Goal: Task Accomplishment & Management: Manage account settings

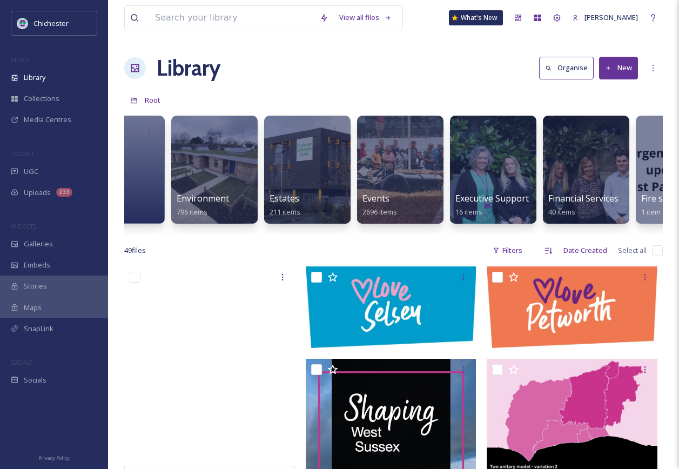
scroll to position [0, 1937]
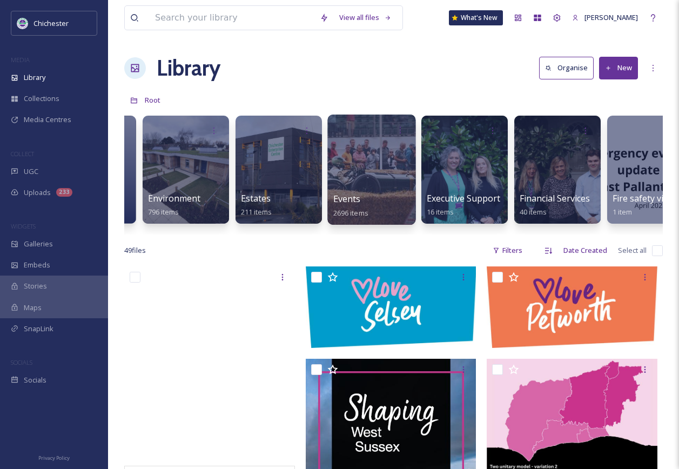
click at [376, 166] on div at bounding box center [372, 170] width 88 height 110
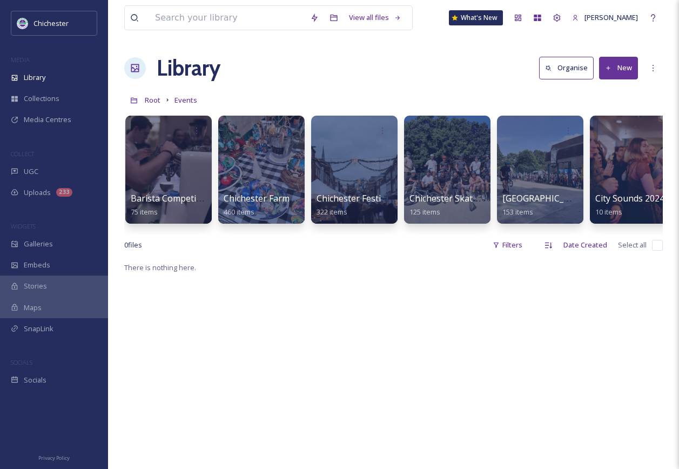
scroll to position [0, 310]
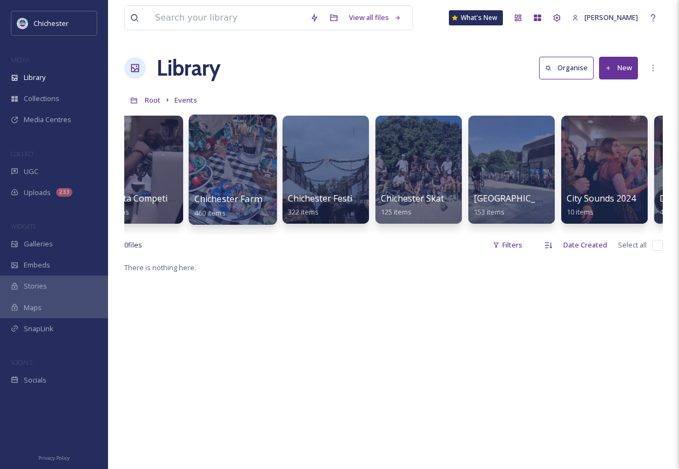
click at [238, 166] on div at bounding box center [233, 170] width 88 height 110
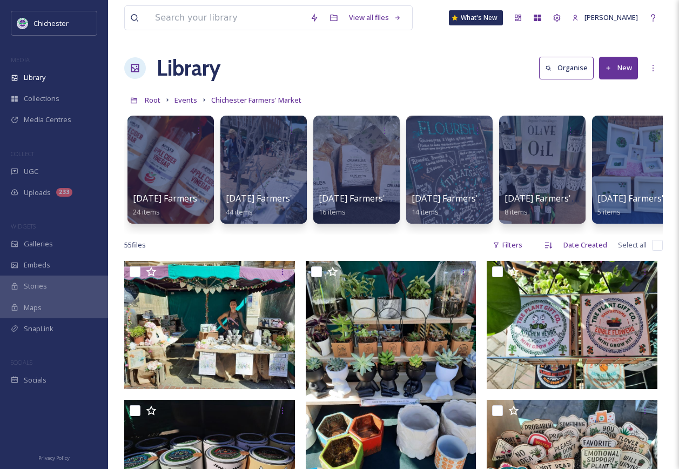
click at [623, 70] on button "New" at bounding box center [618, 68] width 39 height 22
click at [616, 96] on span "File Upload" at bounding box center [614, 93] width 36 height 10
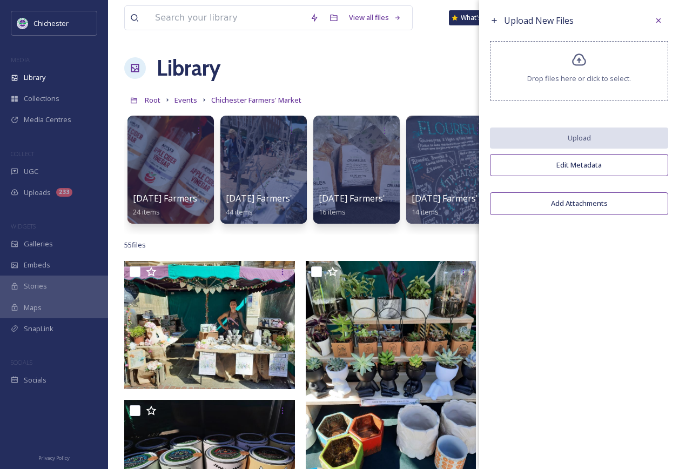
click at [616, 70] on div "Drop files here or click to select." at bounding box center [579, 70] width 178 height 59
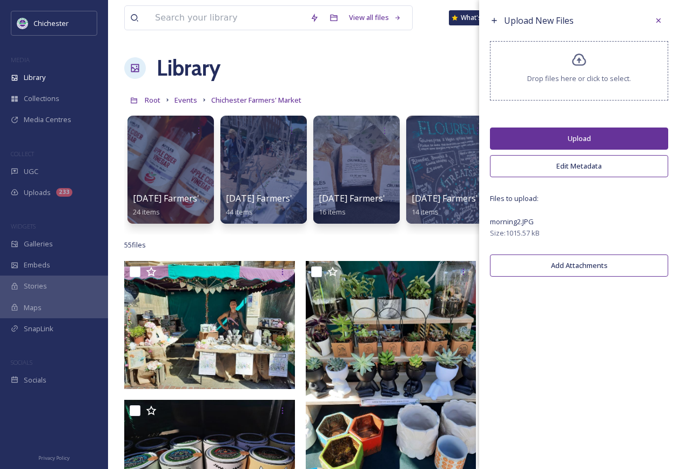
click at [587, 92] on div "Drop files here or click to select." at bounding box center [579, 70] width 178 height 59
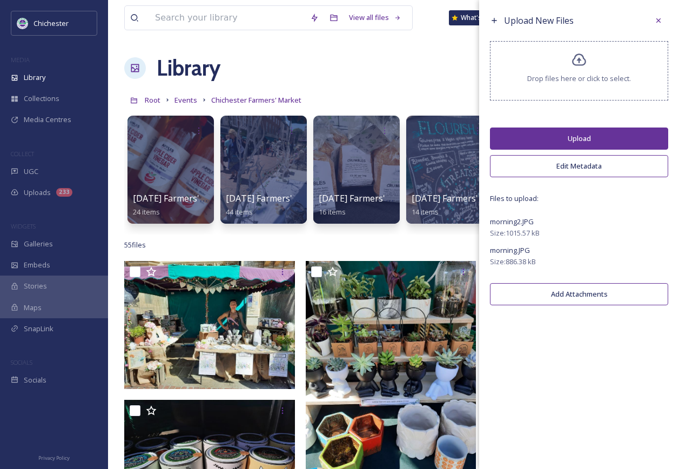
click at [586, 138] on button "Upload" at bounding box center [579, 139] width 178 height 22
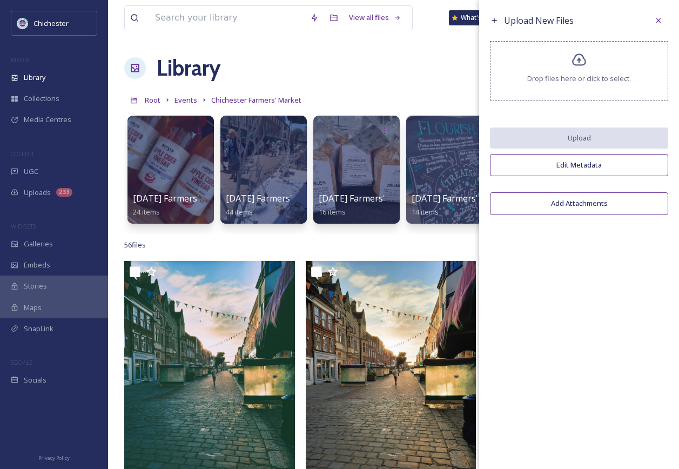
scroll to position [54, 0]
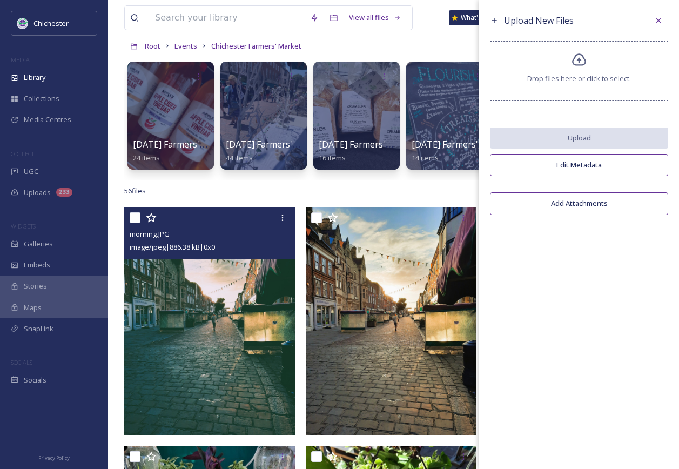
click at [237, 383] on img at bounding box center [209, 321] width 171 height 228
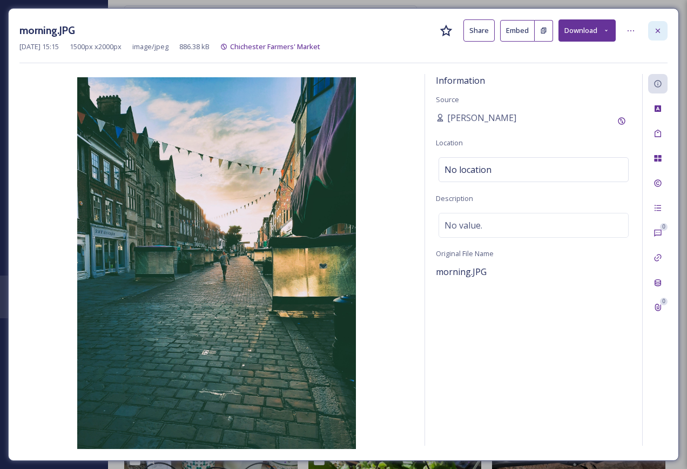
click at [658, 31] on icon at bounding box center [658, 30] width 4 height 4
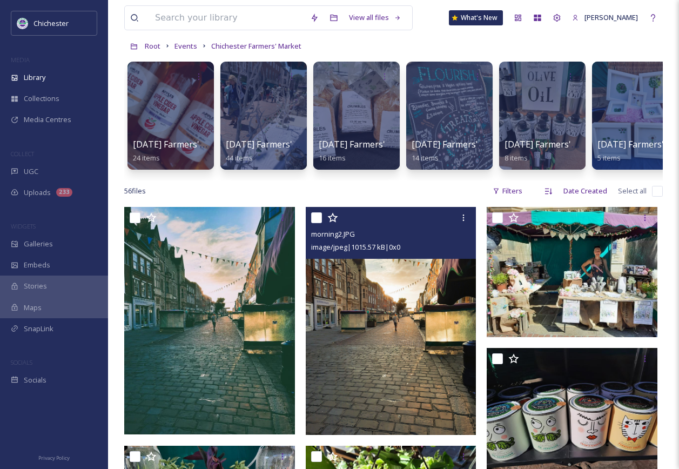
click at [359, 311] on img at bounding box center [391, 321] width 171 height 228
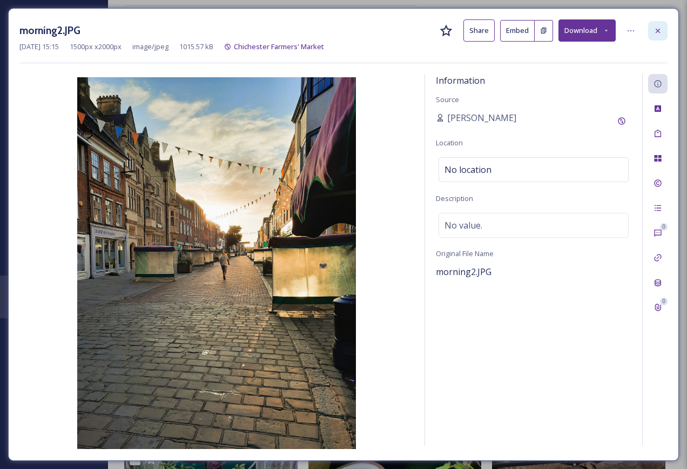
click at [659, 33] on icon at bounding box center [658, 30] width 9 height 9
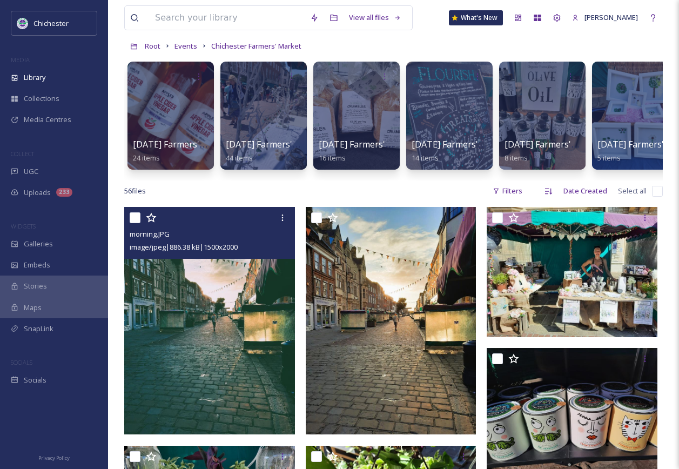
click at [269, 292] on img at bounding box center [209, 321] width 171 height 228
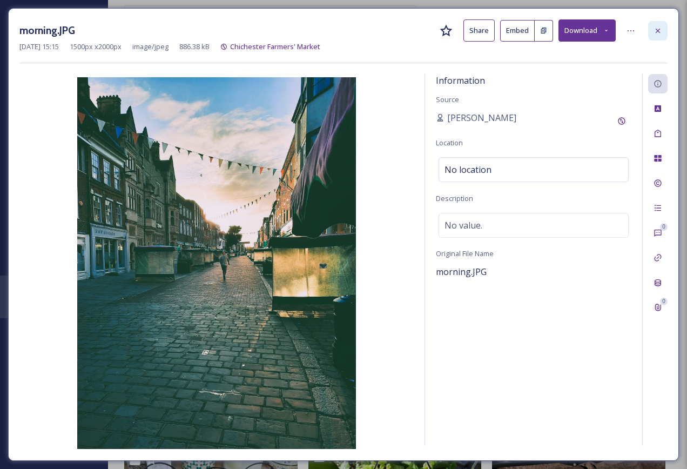
click at [664, 30] on div at bounding box center [658, 30] width 19 height 19
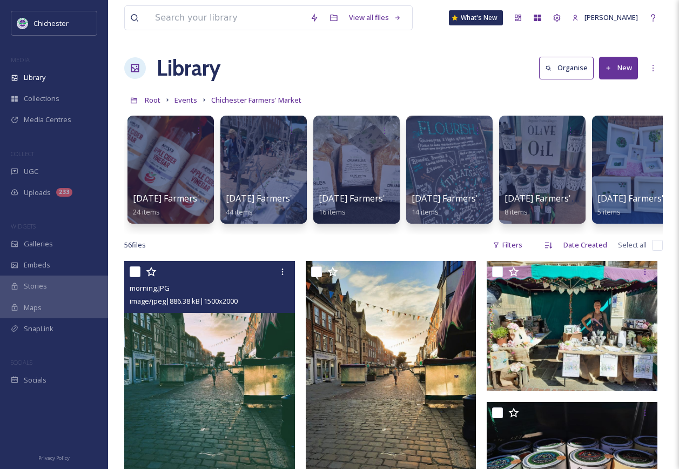
click at [631, 61] on button "New" at bounding box center [618, 68] width 39 height 22
click at [606, 94] on span "File Upload" at bounding box center [614, 93] width 36 height 10
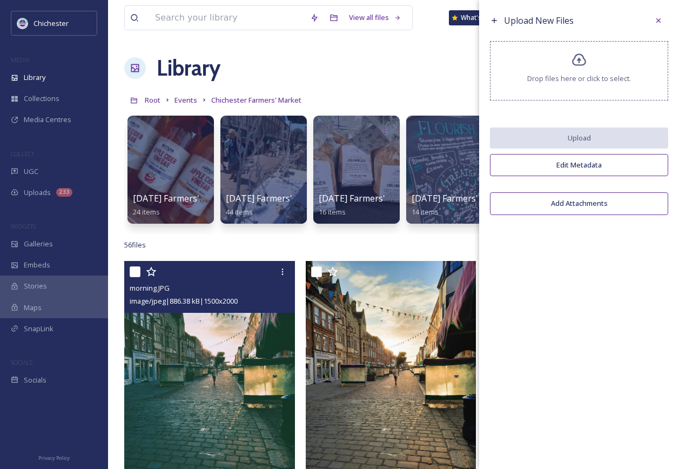
click at [600, 80] on span "Drop files here or click to select." at bounding box center [579, 79] width 104 height 10
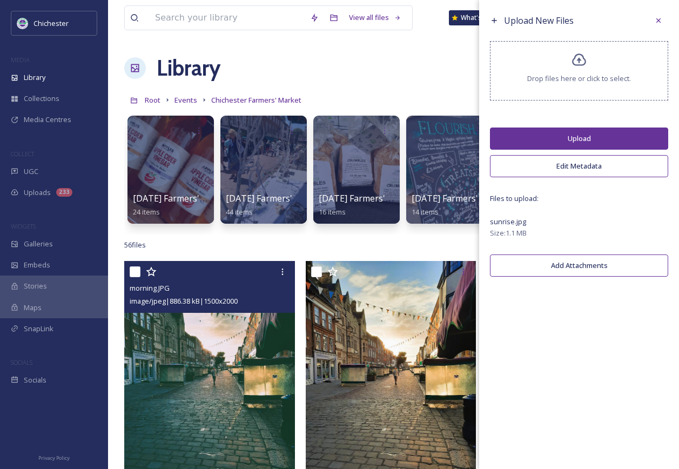
click at [567, 135] on button "Upload" at bounding box center [579, 139] width 178 height 22
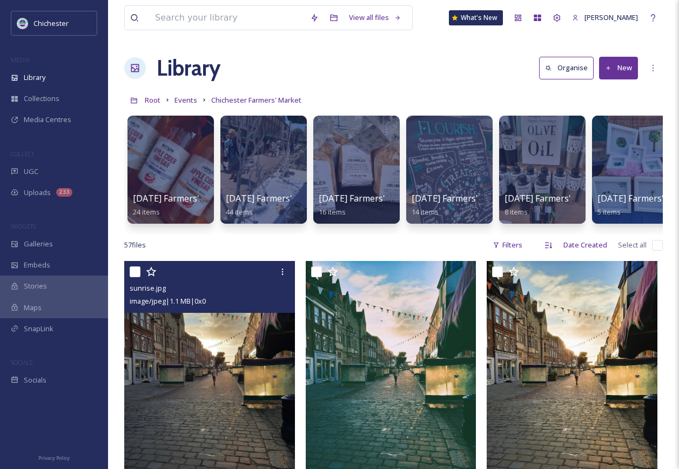
click at [229, 390] on img at bounding box center [209, 375] width 171 height 228
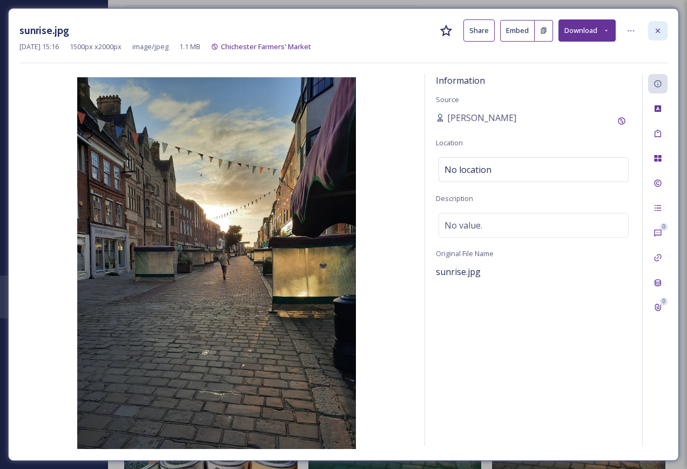
click at [660, 32] on icon at bounding box center [658, 30] width 9 height 9
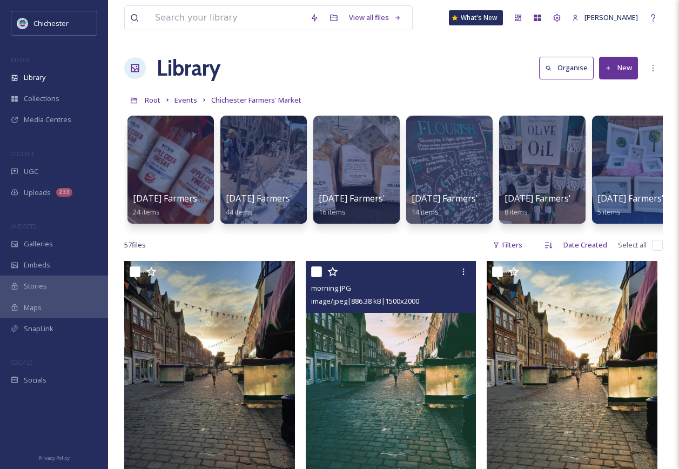
click at [336, 361] on img at bounding box center [391, 375] width 171 height 228
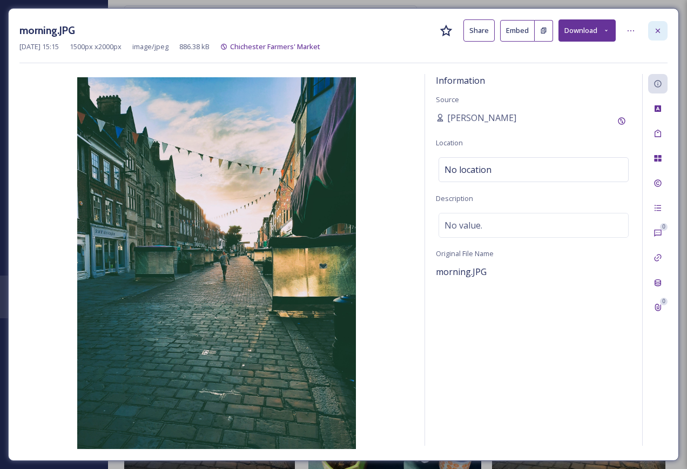
click at [658, 33] on icon at bounding box center [658, 30] width 9 height 9
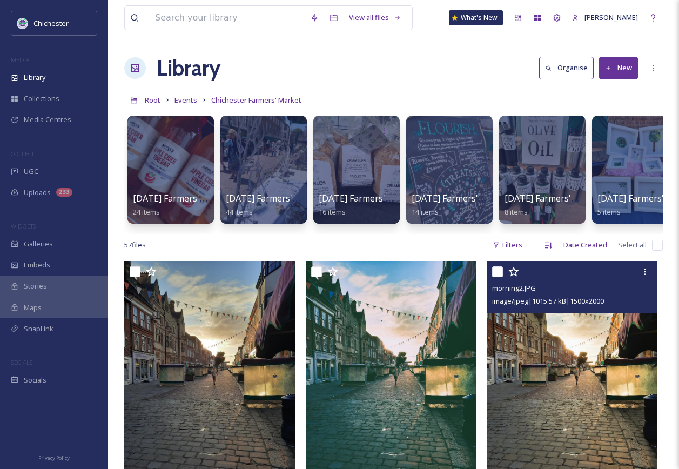
click at [541, 362] on img at bounding box center [572, 375] width 171 height 228
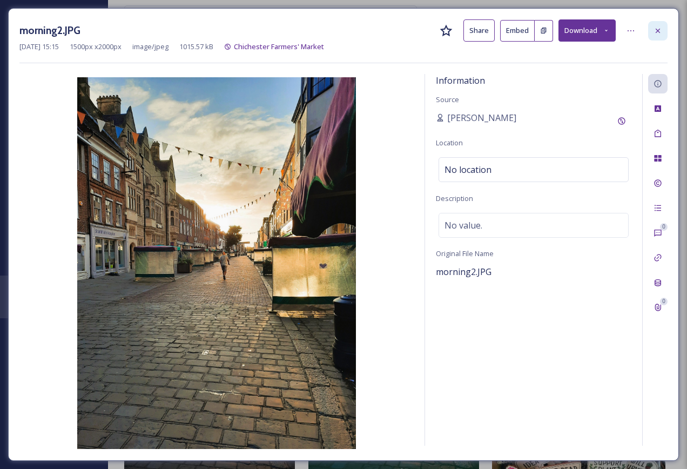
click at [663, 31] on div at bounding box center [658, 30] width 19 height 19
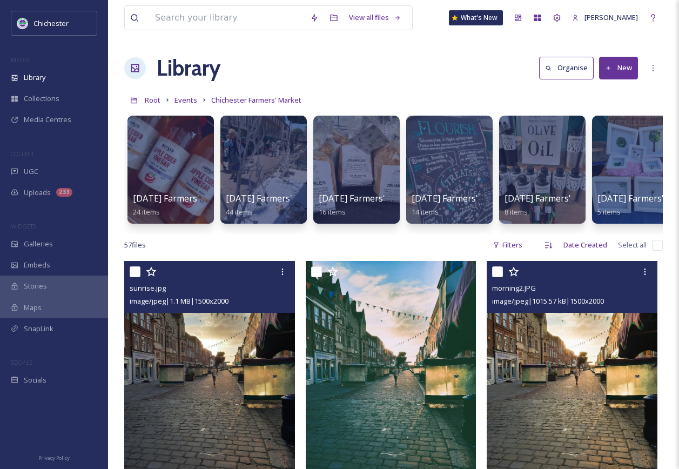
click at [195, 389] on img at bounding box center [209, 375] width 171 height 228
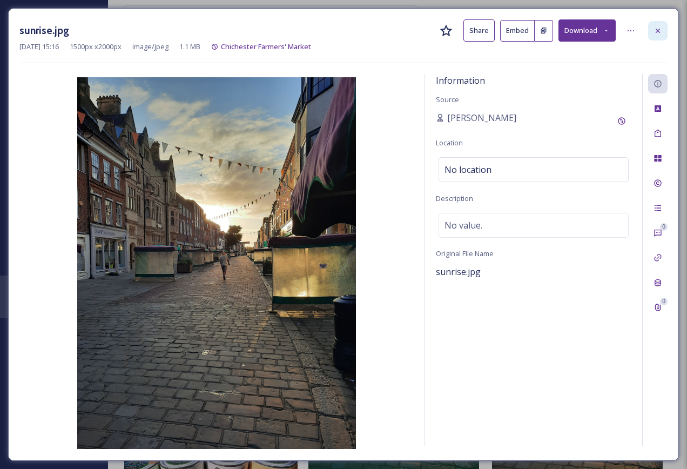
click at [662, 32] on icon at bounding box center [658, 30] width 9 height 9
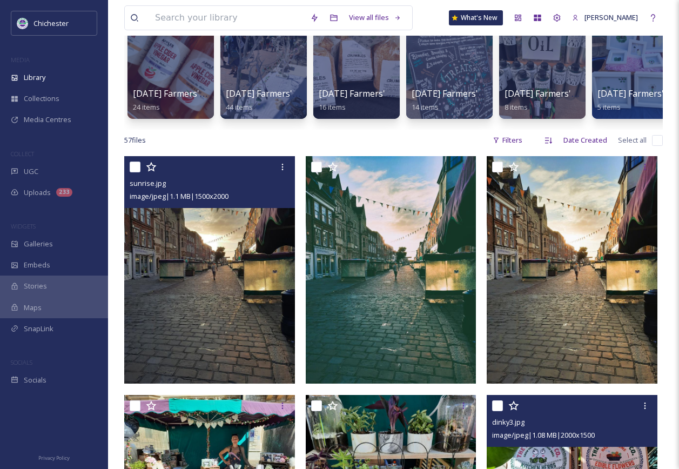
scroll to position [216, 0]
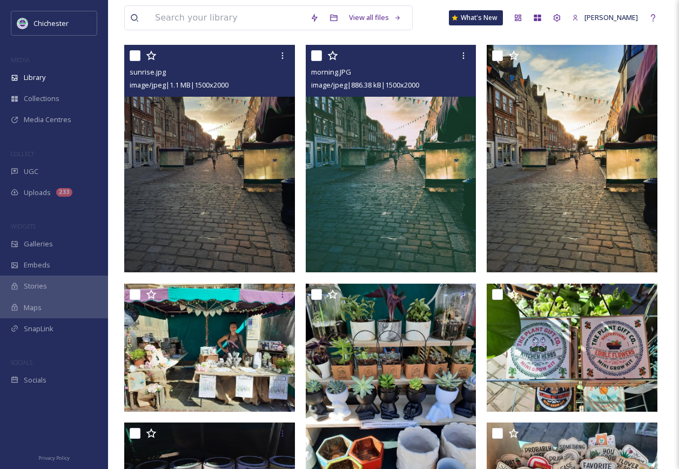
click at [462, 198] on img at bounding box center [391, 159] width 171 height 228
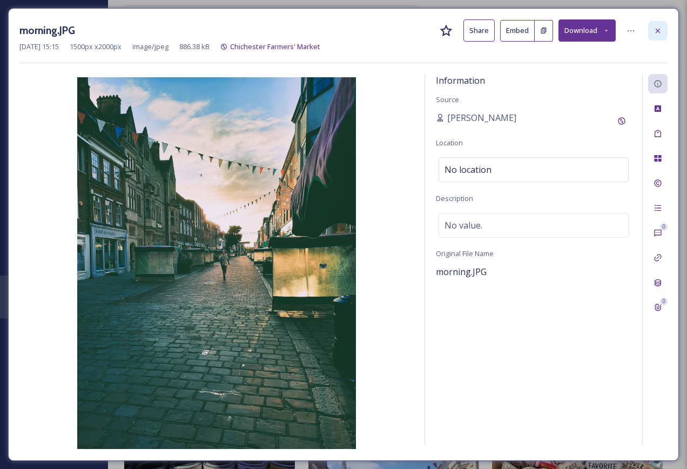
click at [657, 29] on icon at bounding box center [658, 30] width 4 height 4
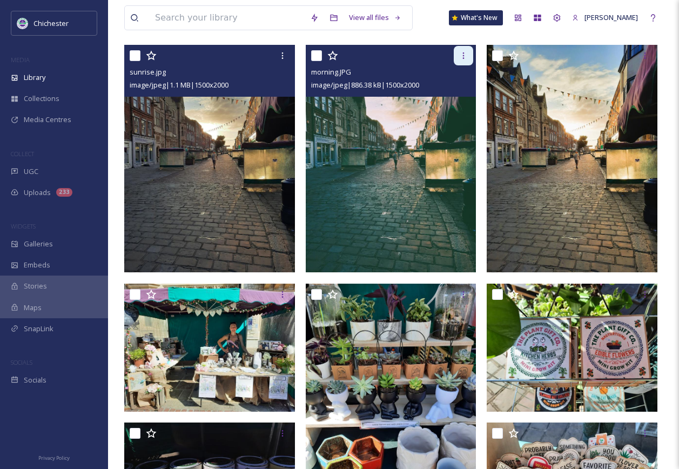
click at [469, 64] on div at bounding box center [463, 55] width 19 height 19
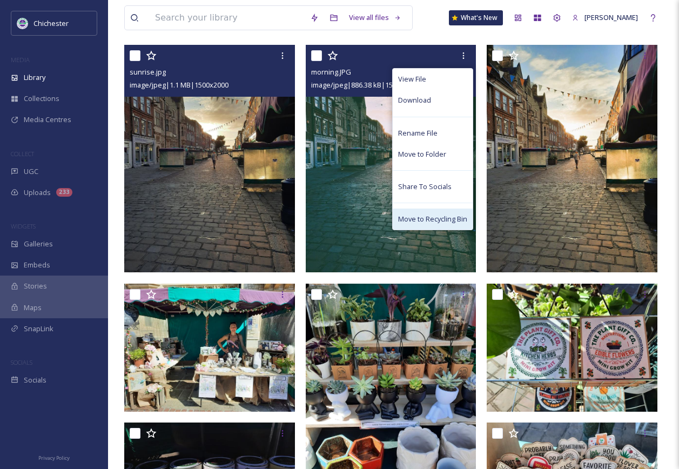
click at [427, 224] on span "Move to Recycling Bin" at bounding box center [432, 219] width 69 height 10
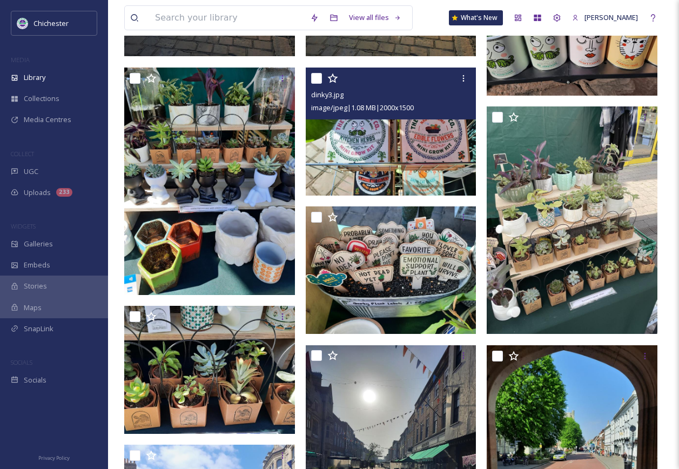
scroll to position [649, 0]
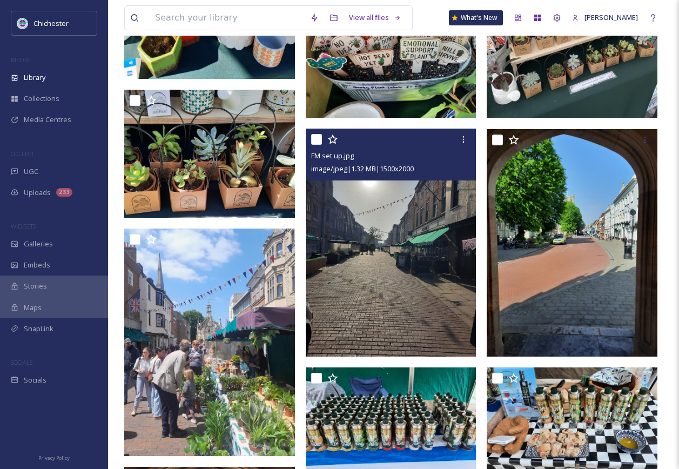
click at [419, 302] on img at bounding box center [391, 243] width 171 height 228
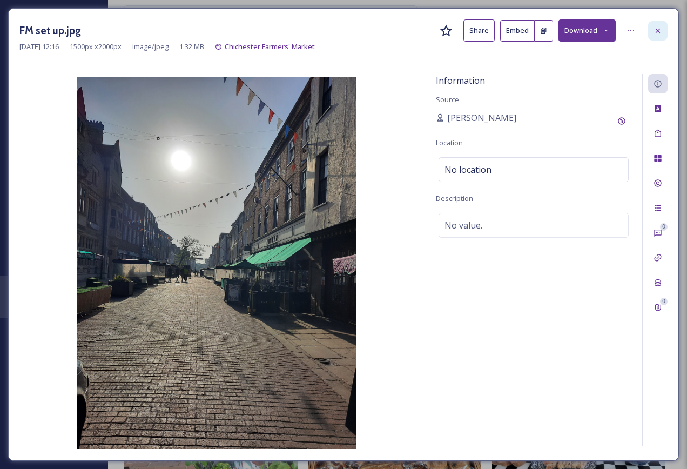
click at [657, 35] on icon at bounding box center [658, 30] width 9 height 9
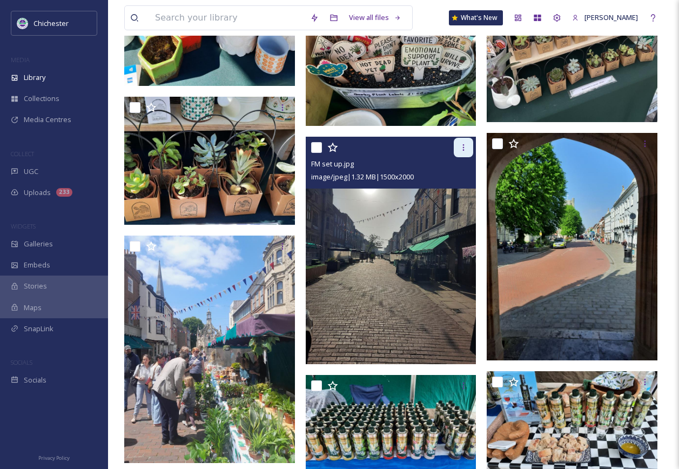
click at [466, 151] on icon at bounding box center [463, 147] width 9 height 9
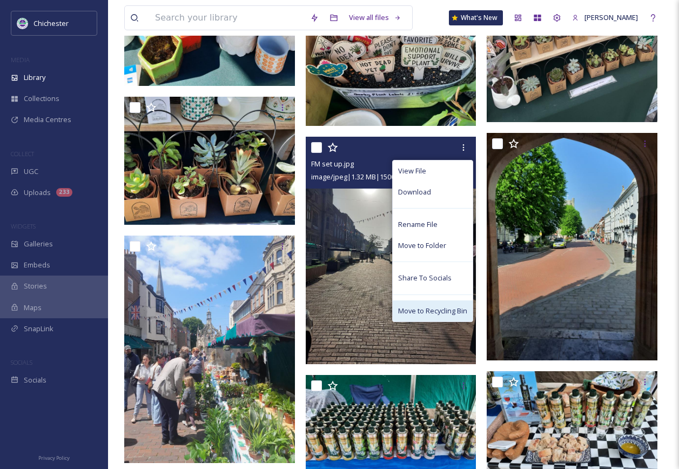
click at [428, 316] on span "Move to Recycling Bin" at bounding box center [432, 311] width 69 height 10
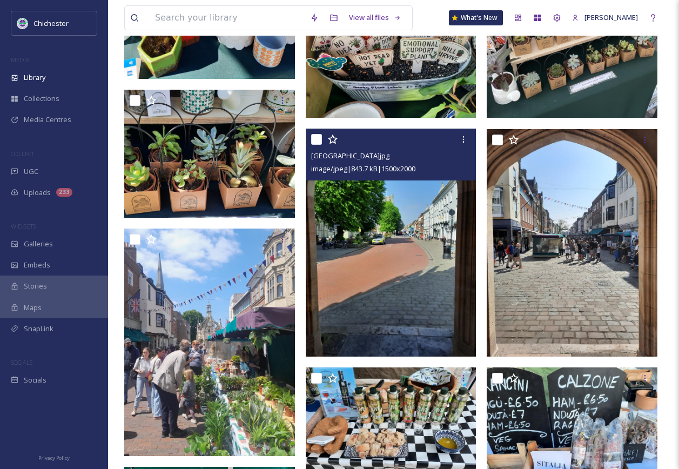
click at [435, 289] on img at bounding box center [391, 243] width 171 height 228
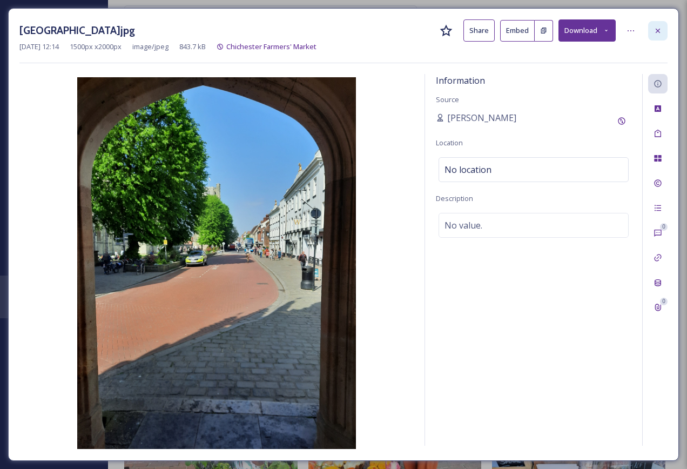
click at [662, 34] on icon at bounding box center [658, 30] width 9 height 9
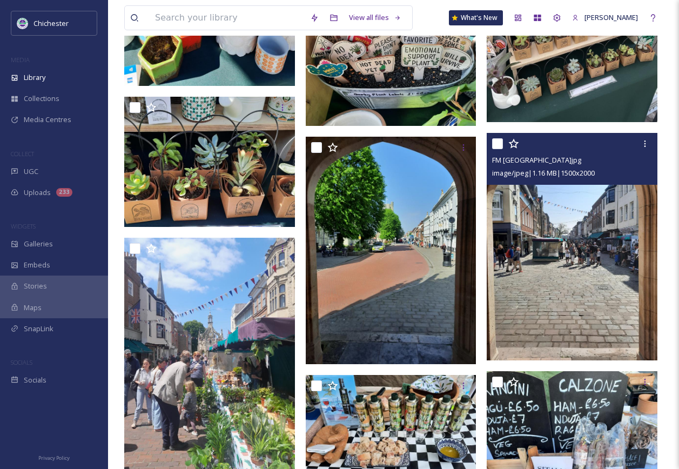
click at [551, 249] on img at bounding box center [572, 247] width 171 height 228
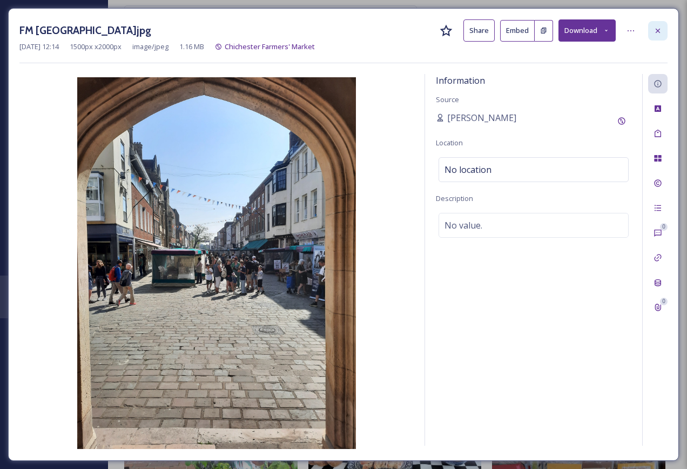
click at [667, 37] on div at bounding box center [658, 30] width 19 height 19
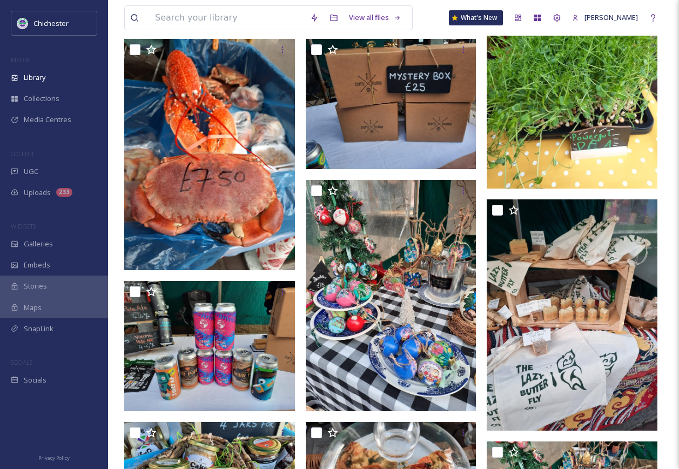
scroll to position [3243, 0]
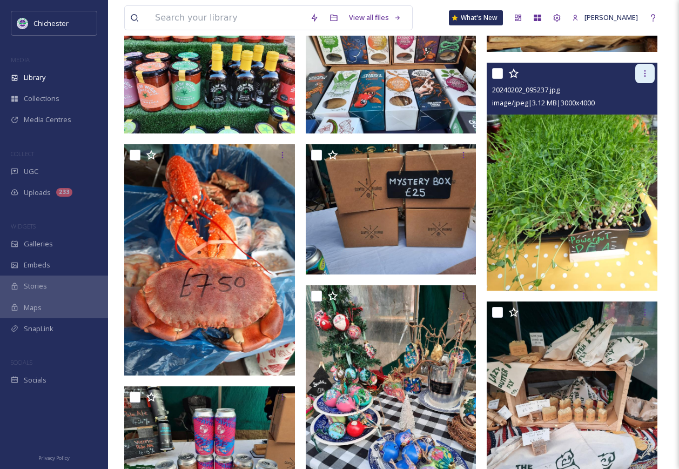
click at [644, 78] on icon at bounding box center [645, 73] width 9 height 9
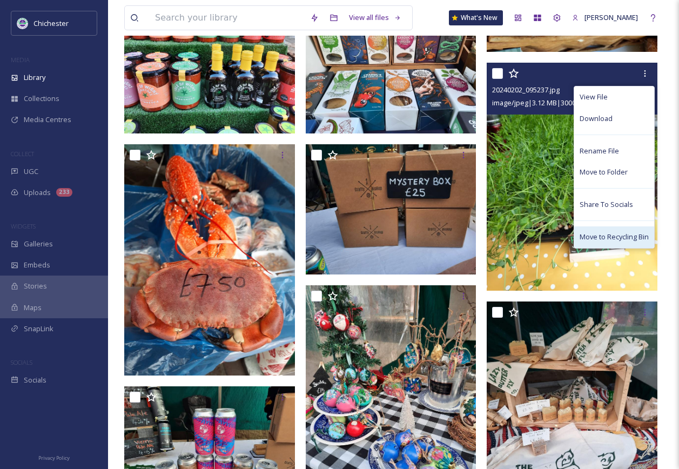
click at [619, 242] on span "Move to Recycling Bin" at bounding box center [614, 237] width 69 height 10
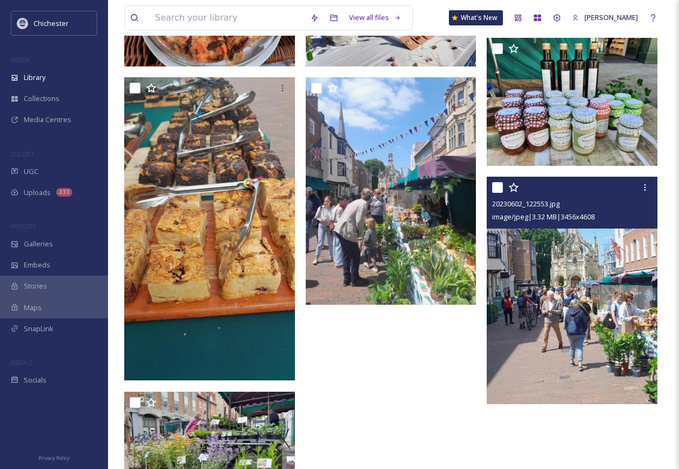
scroll to position [3838, 0]
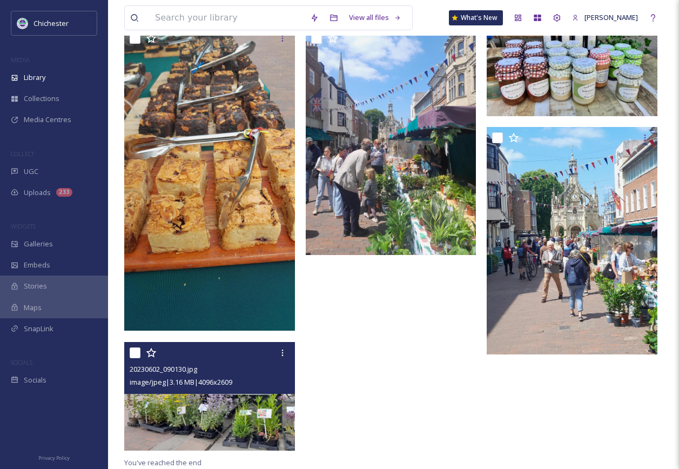
click at [230, 415] on img at bounding box center [209, 396] width 171 height 109
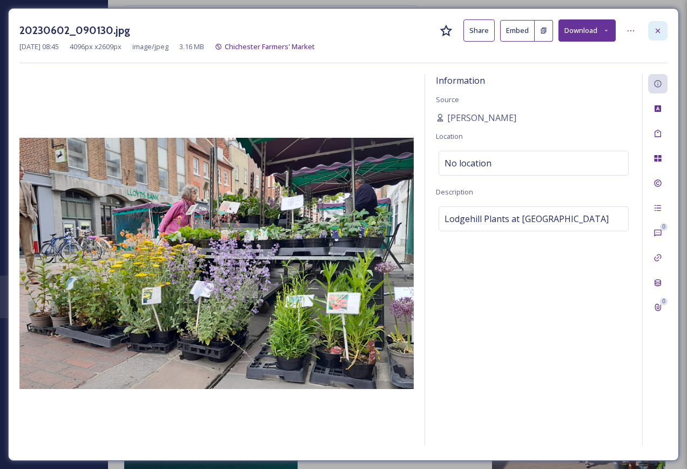
click at [660, 27] on icon at bounding box center [658, 30] width 9 height 9
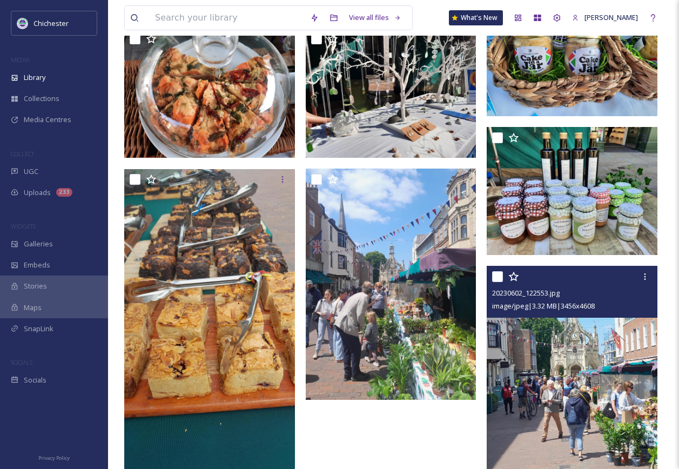
scroll to position [3896, 0]
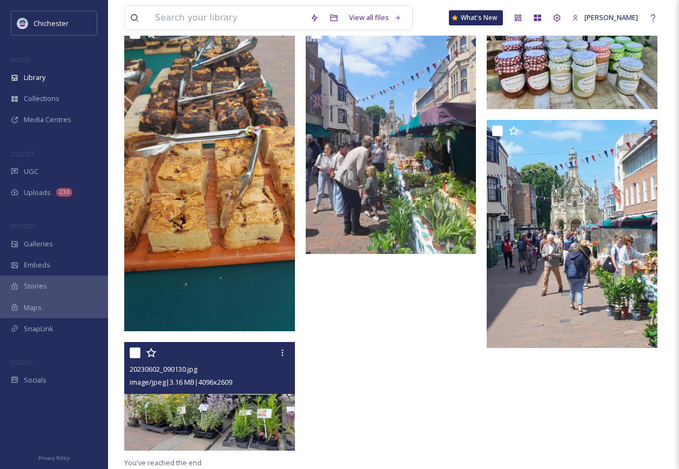
click at [272, 445] on img at bounding box center [209, 396] width 171 height 109
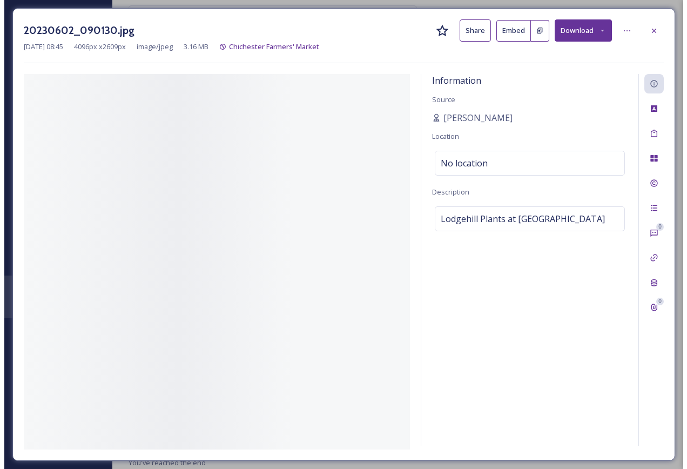
scroll to position [3794, 0]
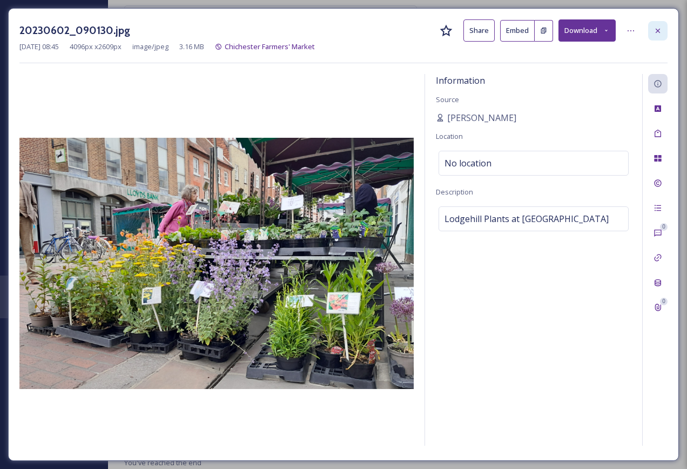
click at [659, 25] on div at bounding box center [658, 30] width 19 height 19
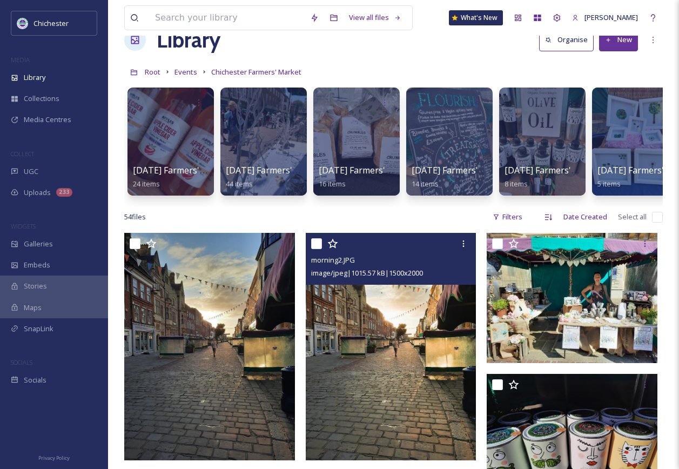
scroll to position [54, 0]
